Goal: Information Seeking & Learning: Learn about a topic

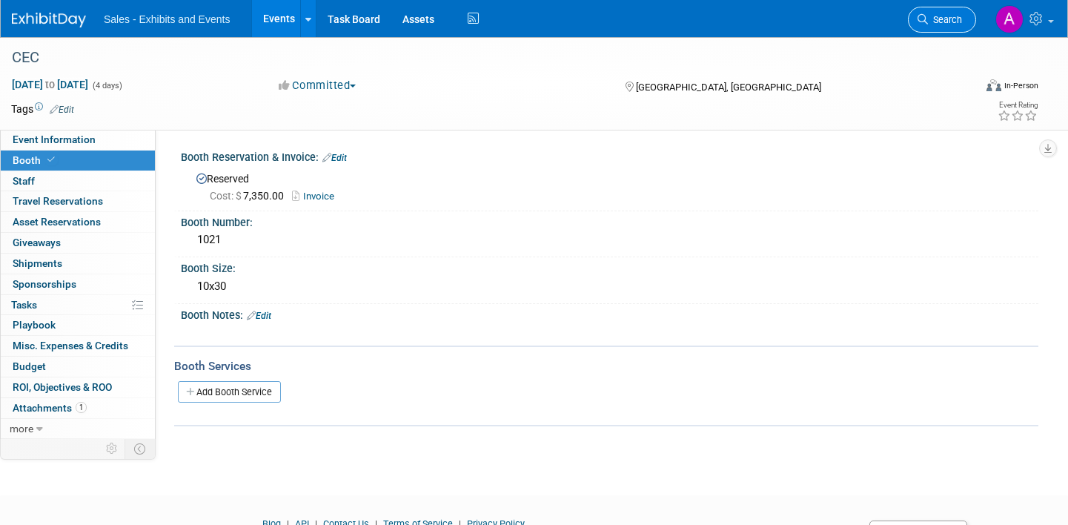
click at [939, 23] on span "Search" at bounding box center [945, 19] width 34 height 11
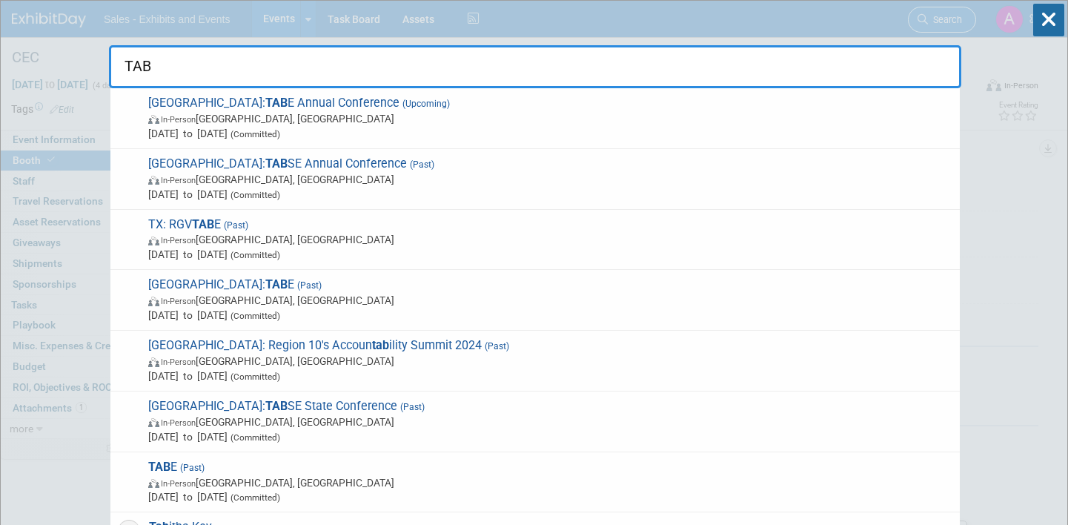
type input "TABE"
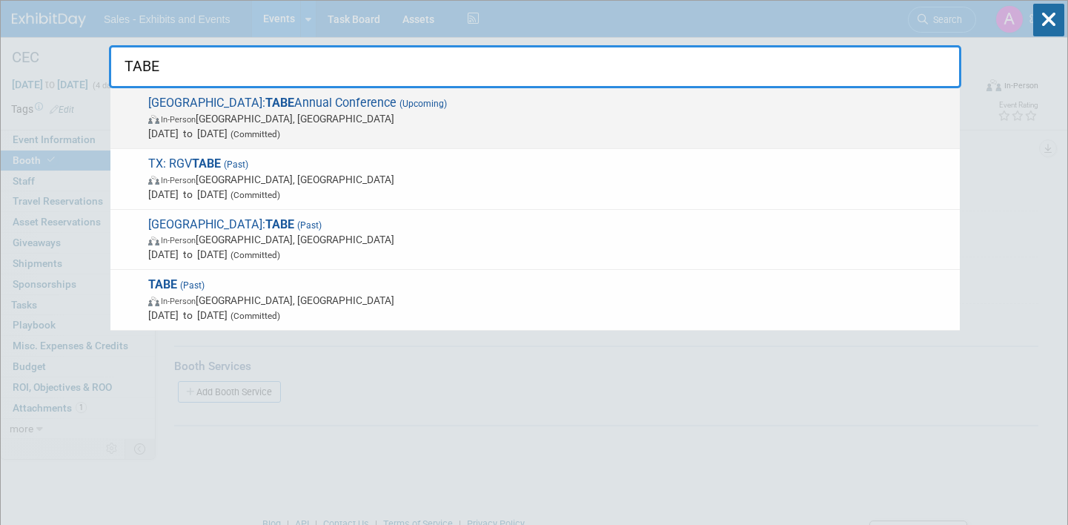
click at [547, 95] on div "TX: TABE Annual Conference (Upcoming) In-Person [GEOGRAPHIC_DATA], [GEOGRAPHIC_…" at bounding box center [534, 118] width 849 height 61
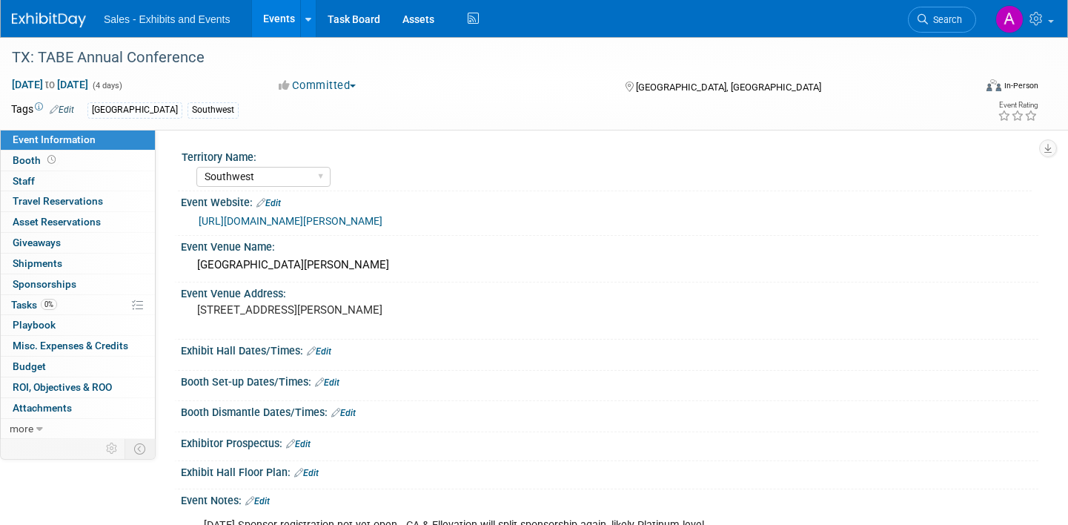
select select "Southwest"
click at [74, 164] on link "Booth" at bounding box center [78, 160] width 154 height 20
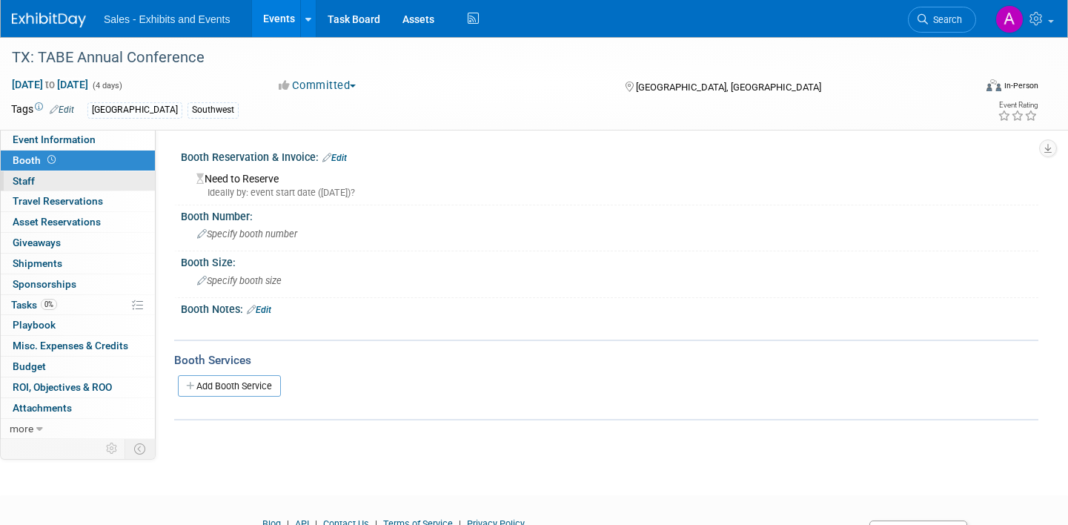
click at [72, 182] on link "0 Staff 0" at bounding box center [78, 181] width 154 height 20
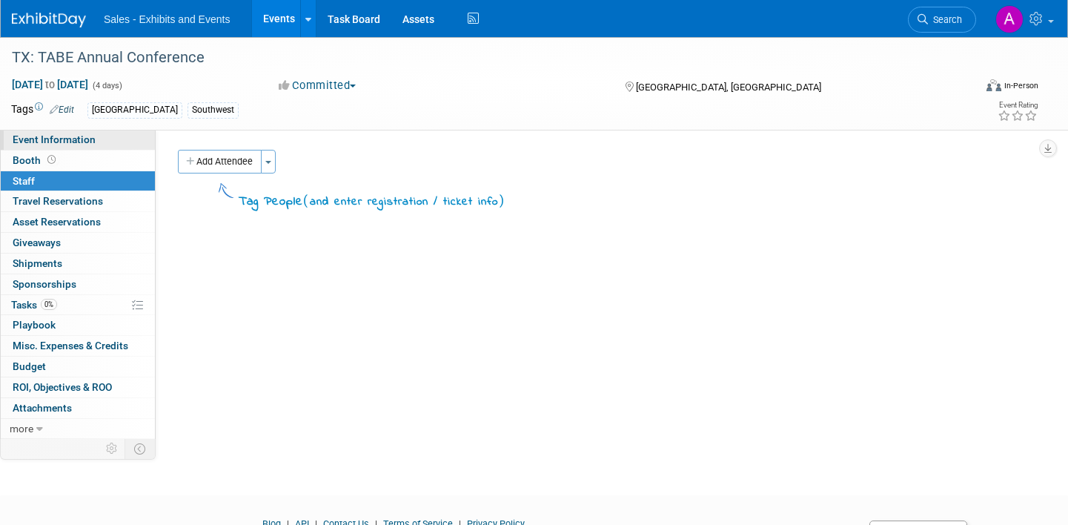
click at [99, 140] on link "Event Information" at bounding box center [78, 140] width 154 height 20
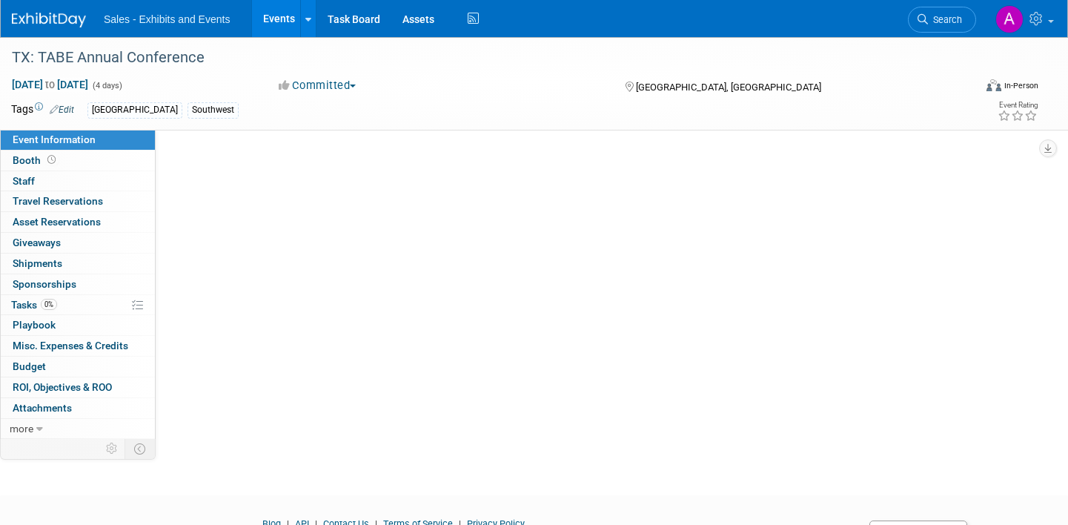
select select "Southwest"
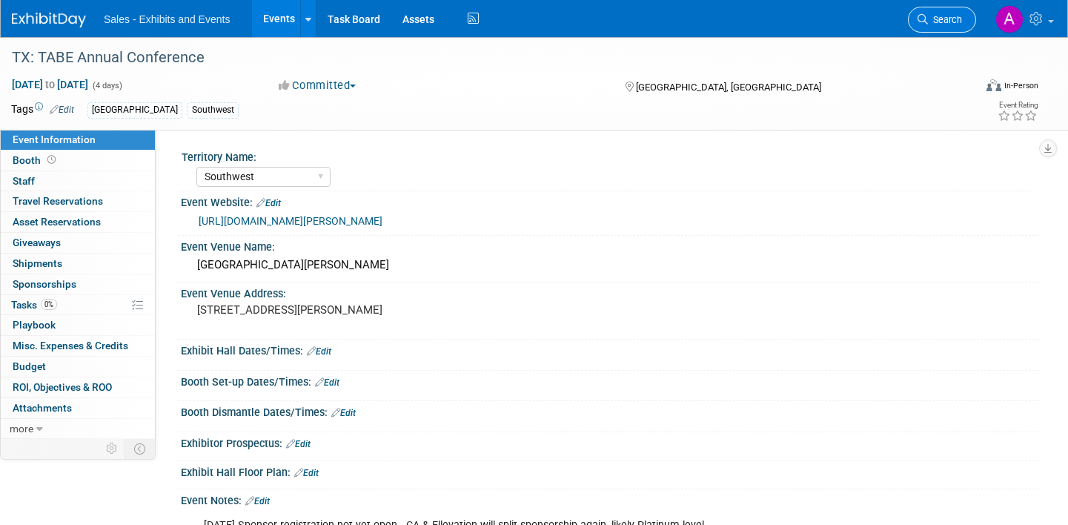
click at [953, 21] on span "Search" at bounding box center [945, 19] width 34 height 11
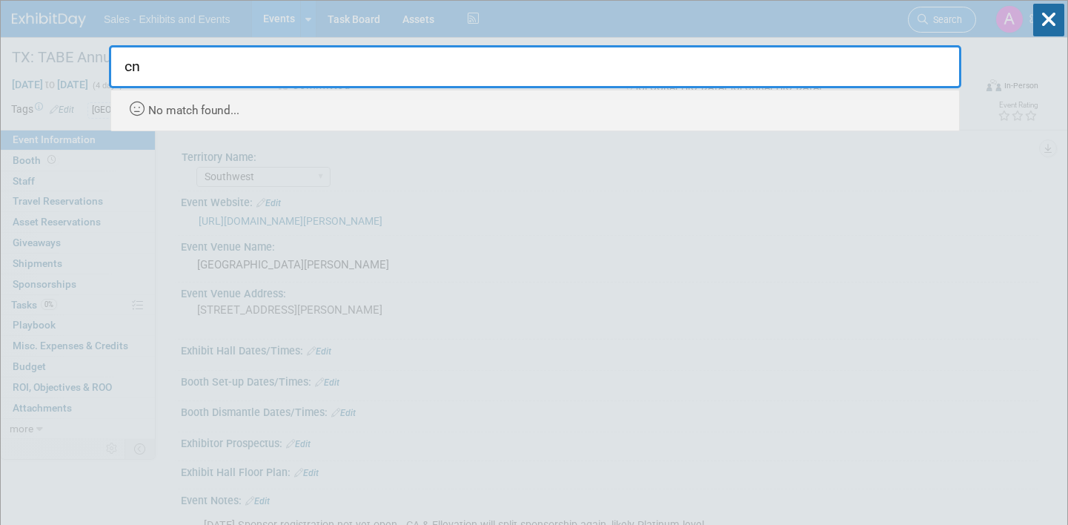
type input "c"
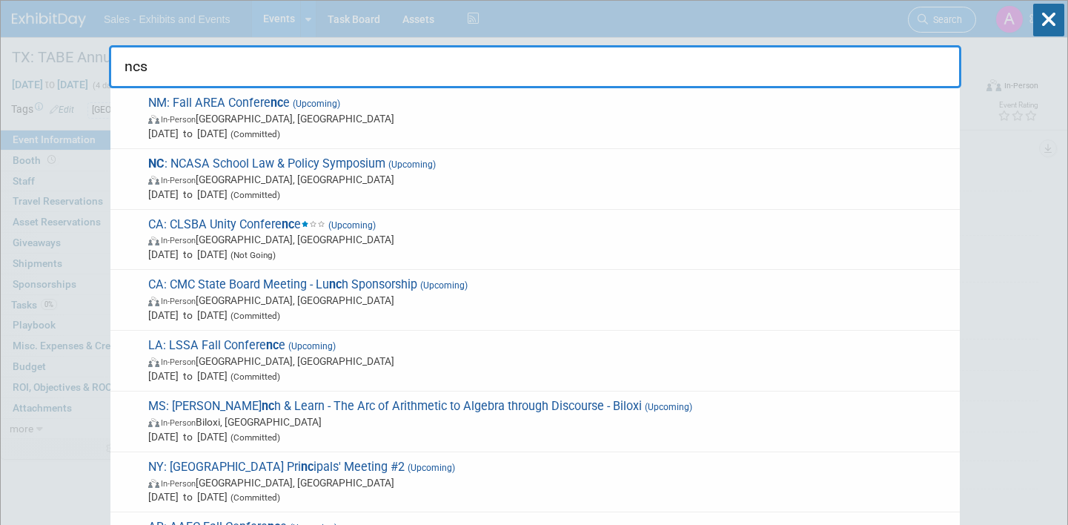
type input "ncsm"
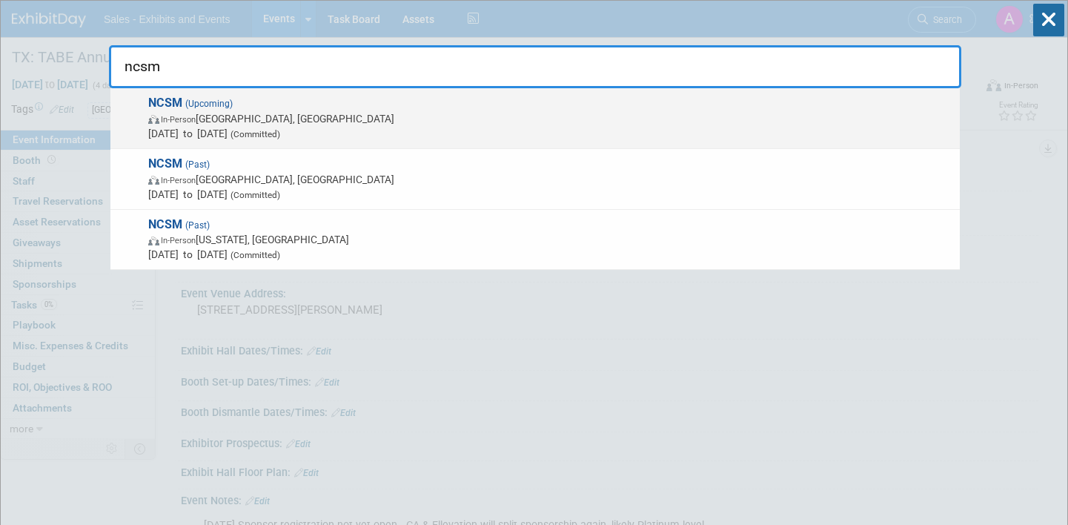
click at [502, 112] on span "In-Person Atlanta, GA" at bounding box center [550, 118] width 804 height 15
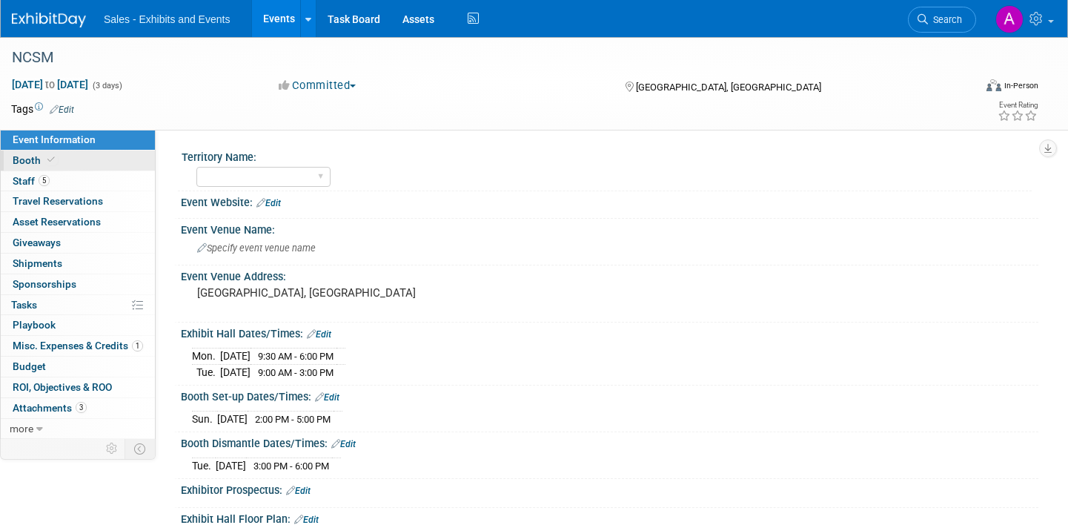
click at [93, 162] on link "Booth" at bounding box center [78, 160] width 154 height 20
